Goal: Communication & Community: Participate in discussion

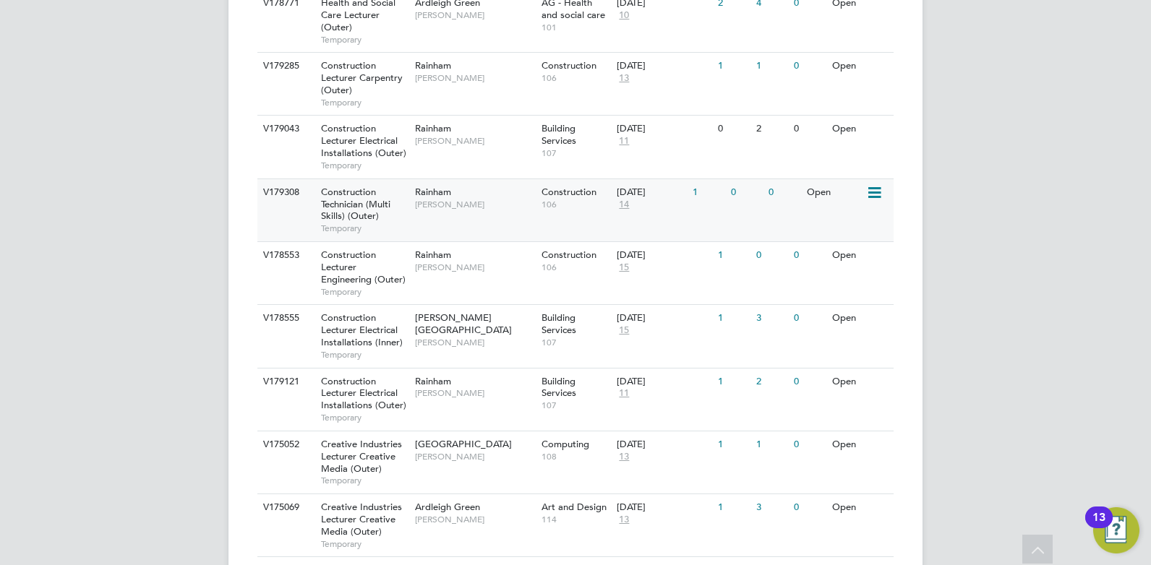
scroll to position [566, 0]
click at [476, 104] on div "V179285 Construction Lecturer Carpentry (Outer) Temporary Rainham Ian Rist Cons…" at bounding box center [575, 83] width 636 height 63
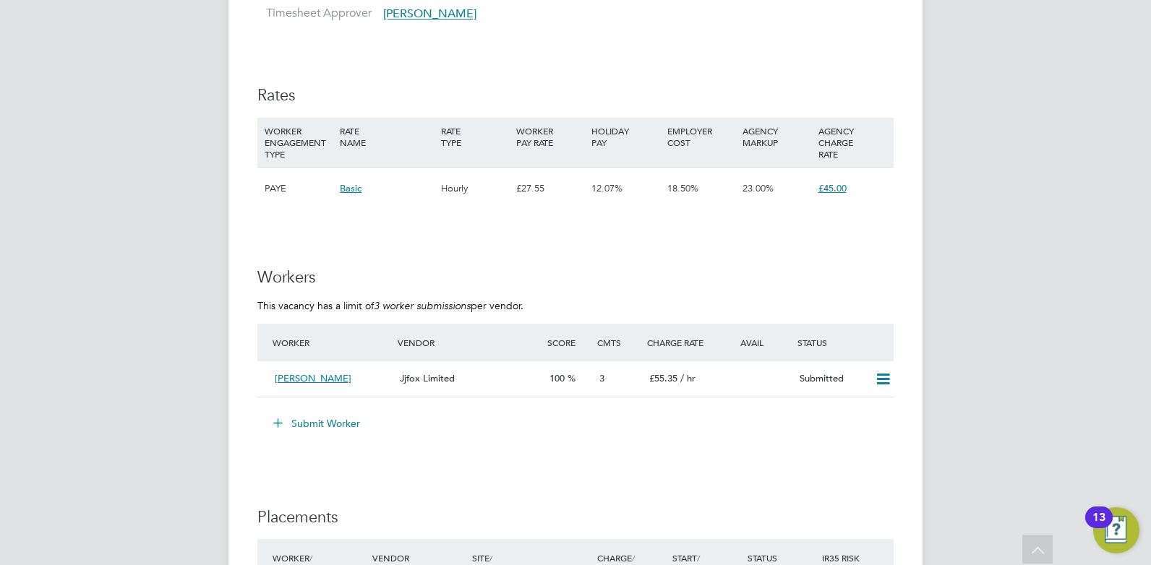
scroll to position [2584, 0]
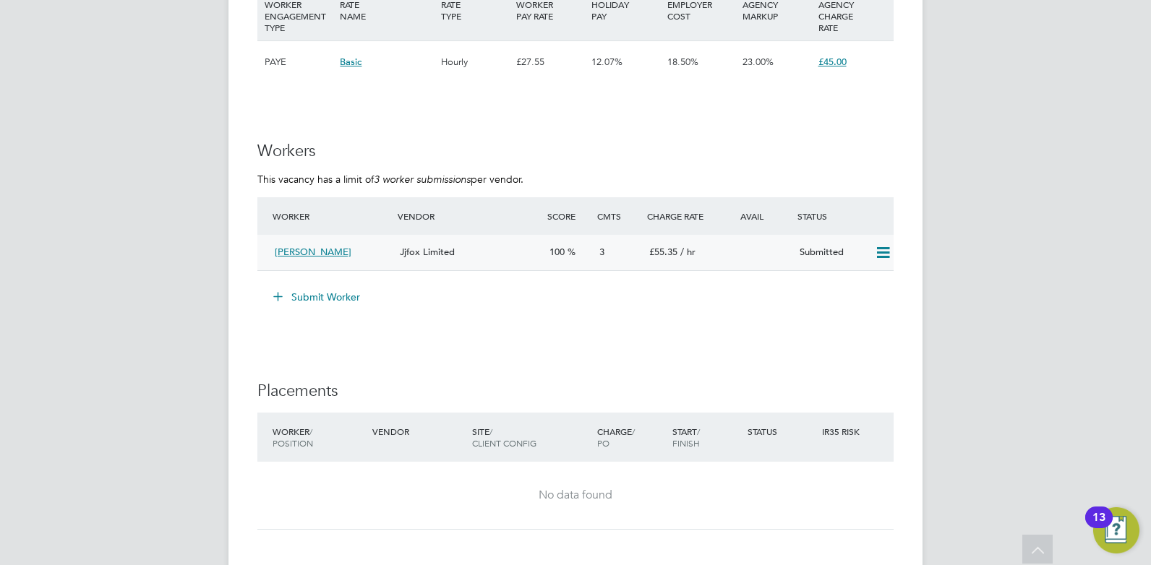
click at [357, 252] on div "Alex Lawrence" at bounding box center [331, 253] width 125 height 24
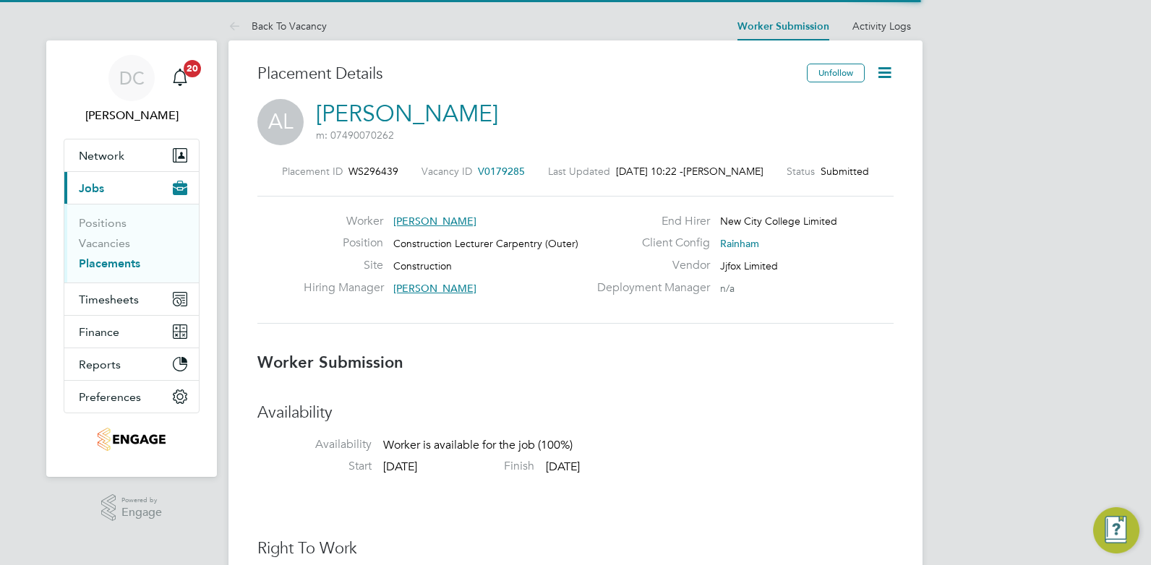
scroll to position [7, 7]
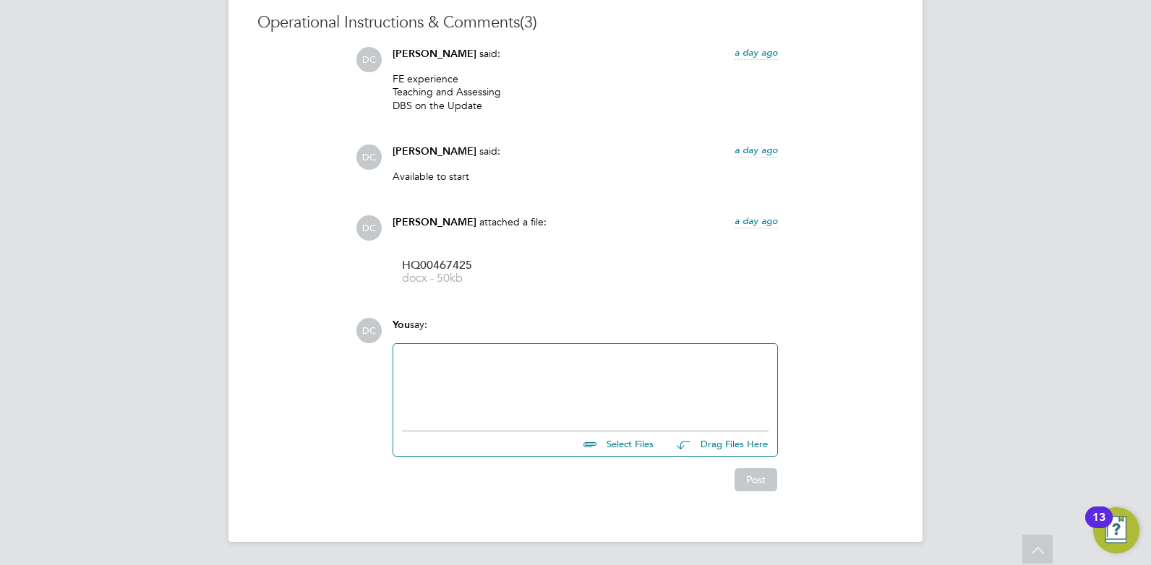
click at [425, 375] on div at bounding box center [585, 384] width 366 height 62
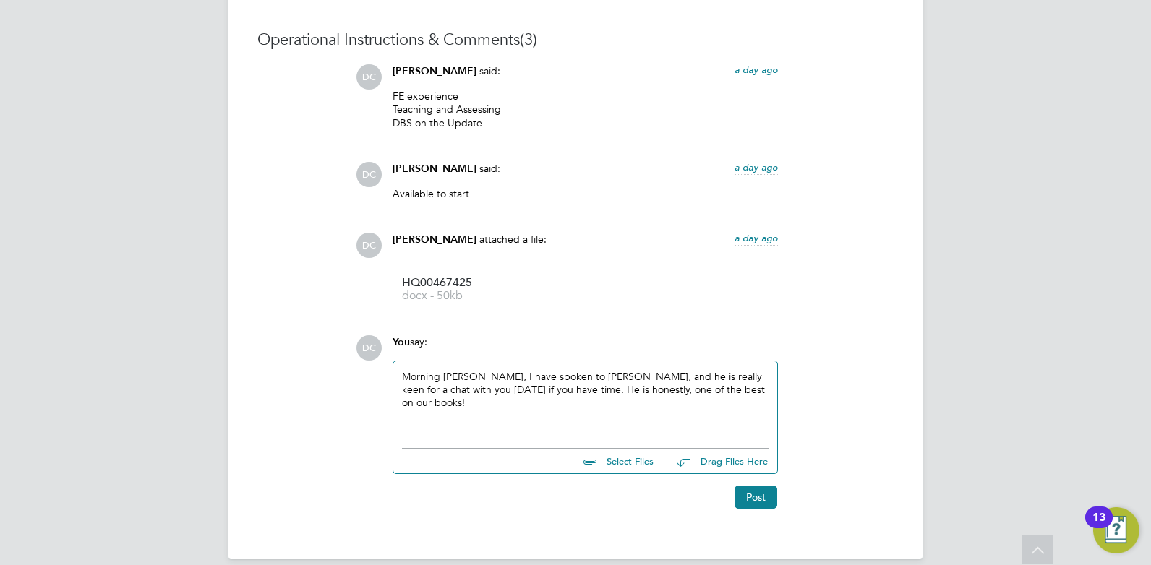
click at [493, 378] on div "Morning Ian, I have spoken to Alex, and he is really keen for a chat with you t…" at bounding box center [585, 401] width 366 height 62
drag, startPoint x: 765, startPoint y: 495, endPoint x: 721, endPoint y: 481, distance: 46.2
click at [764, 495] on button "Post" at bounding box center [755, 497] width 43 height 23
